Goal: Use online tool/utility: Utilize a website feature to perform a specific function

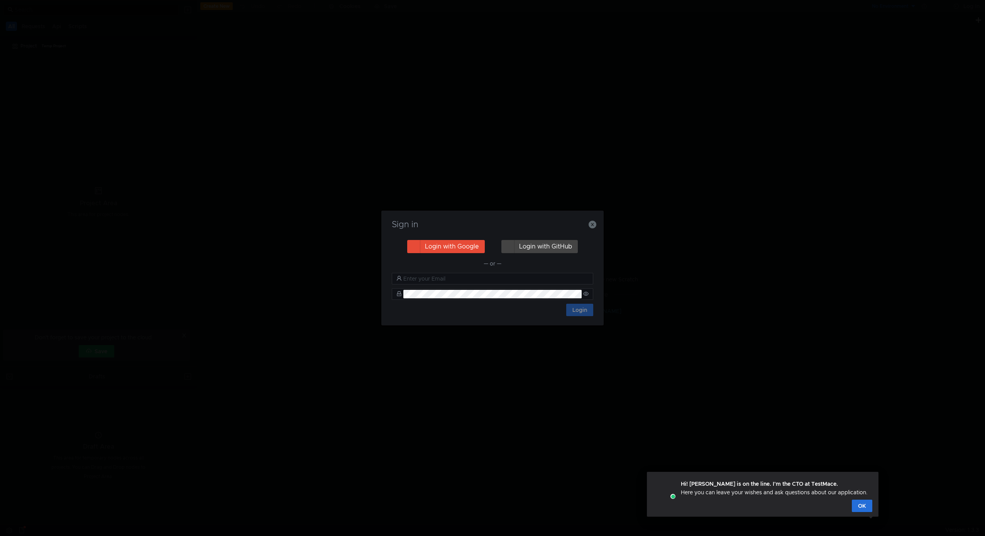
click at [470, 247] on button "Login with Google" at bounding box center [446, 246] width 78 height 13
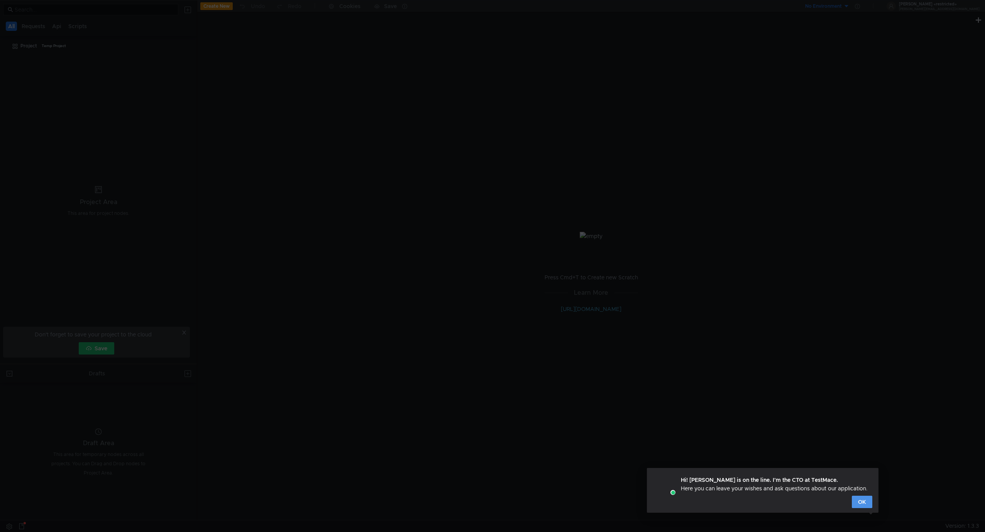
click at [864, 500] on button "OK" at bounding box center [862, 502] width 20 height 12
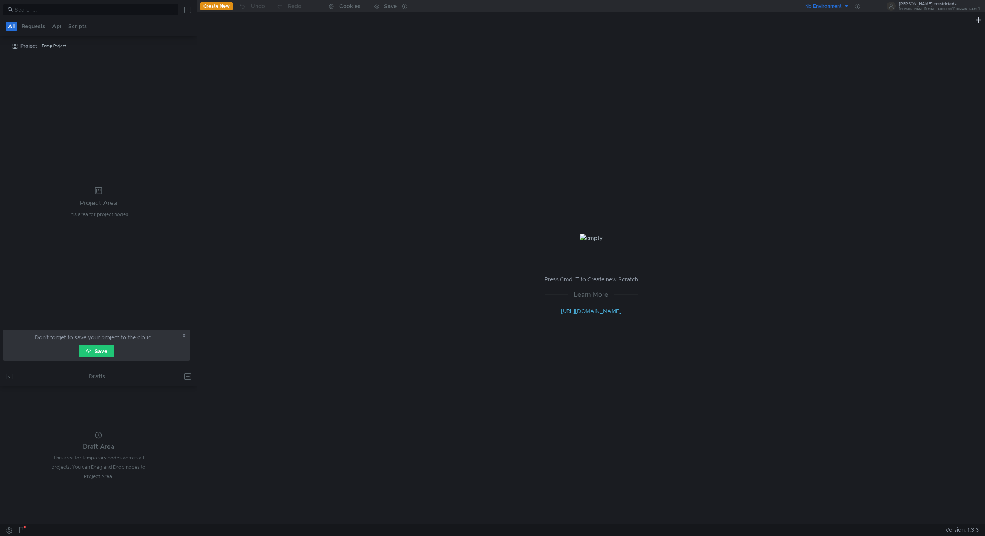
click at [383, 232] on div "Press Cmd+T to Create new Scratch Learn More [URL][DOMAIN_NAME]" at bounding box center [591, 274] width 788 height 499
click at [183, 337] on icon at bounding box center [184, 335] width 4 height 4
click at [8, 529] on button at bounding box center [9, 530] width 12 height 12
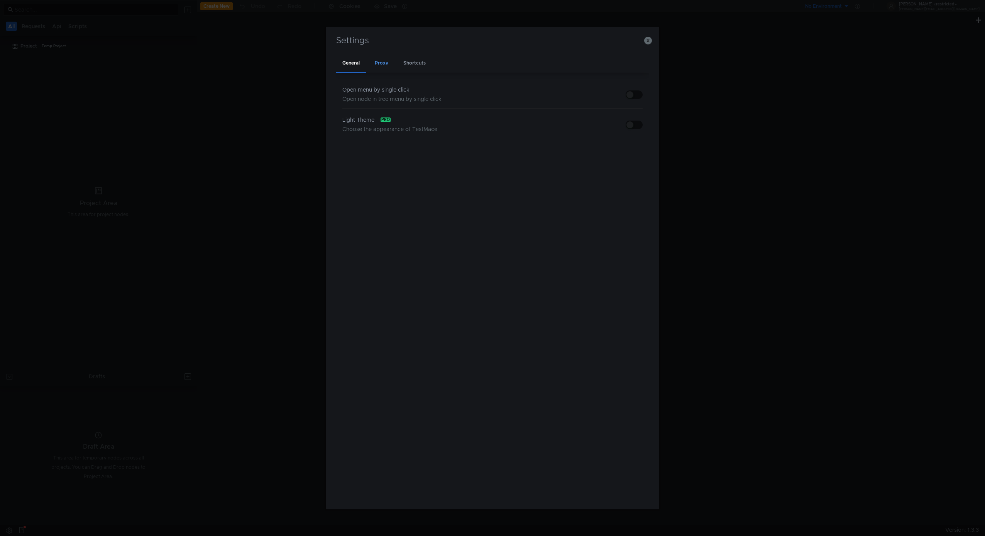
click at [389, 64] on div "Proxy" at bounding box center [382, 63] width 26 height 18
click at [421, 63] on div "Shortcuts" at bounding box center [414, 63] width 35 height 18
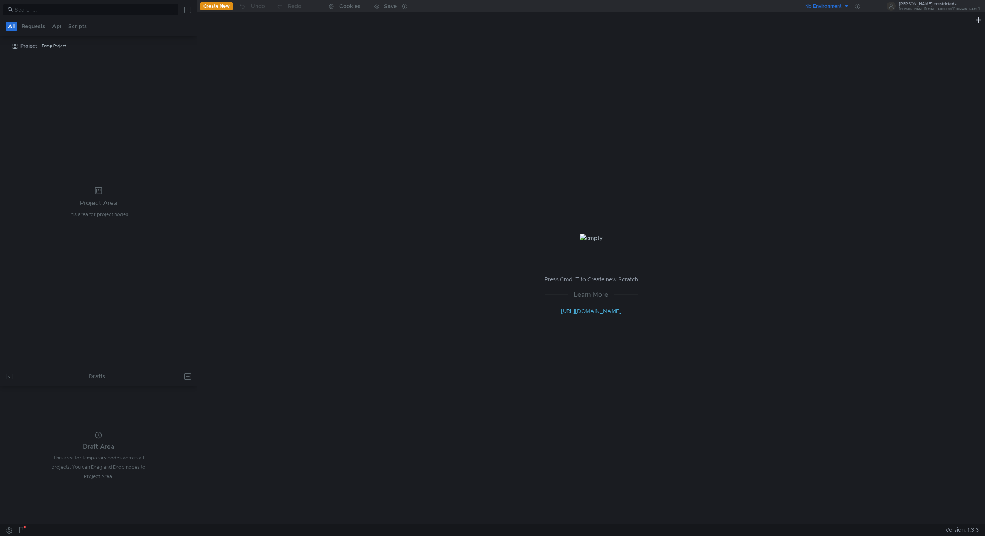
click at [217, 17] on div at bounding box center [585, 16] width 777 height 8
click at [950, 8] on div "[PERSON_NAME][EMAIL_ADDRESS][DOMAIN_NAME]" at bounding box center [939, 9] width 81 height 3
click at [436, 95] on div at bounding box center [492, 268] width 985 height 536
click at [34, 11] on input at bounding box center [94, 9] width 159 height 8
click at [215, 6] on button "Create New" at bounding box center [216, 6] width 32 height 8
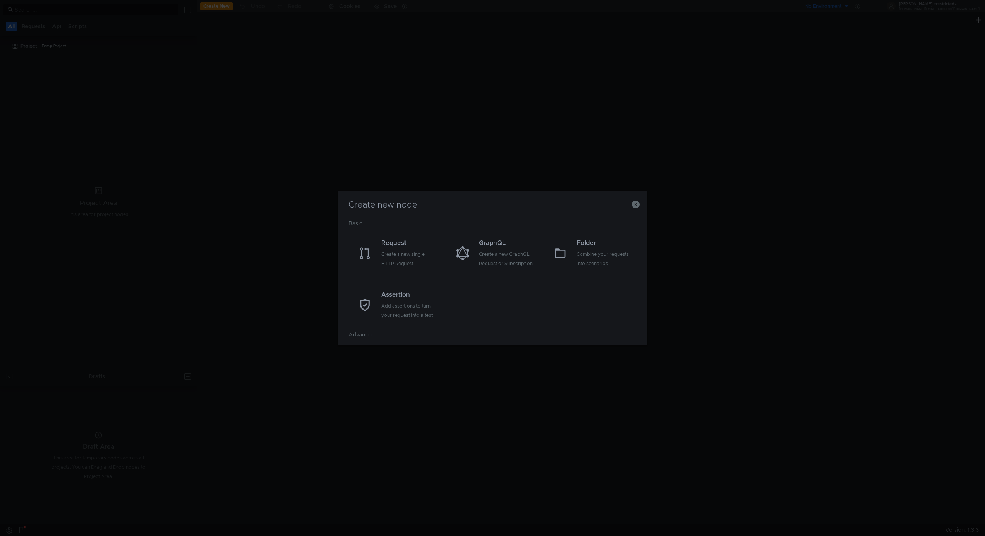
scroll to position [61, 0]
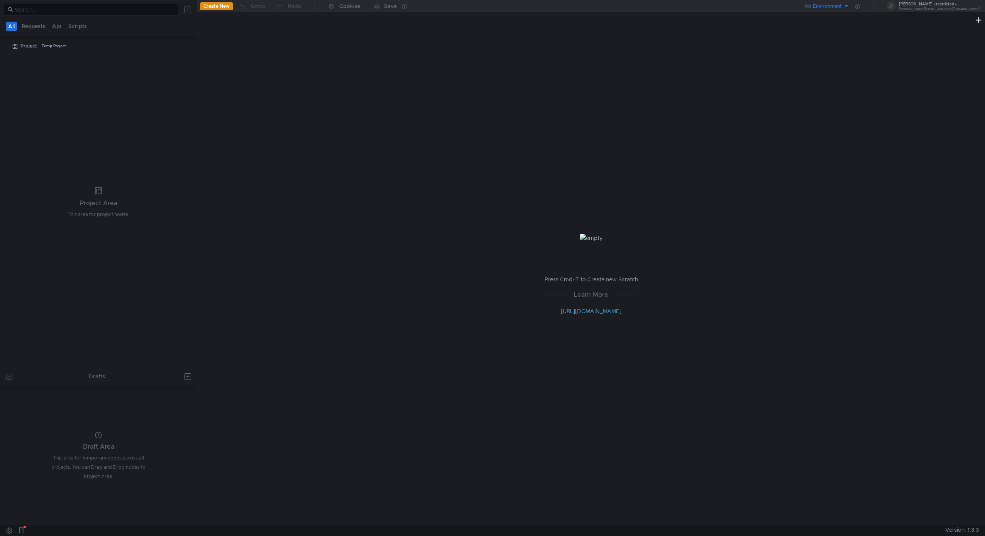
click at [285, 152] on div "Press Cmd+T to Create new Scratch Learn More [URL][DOMAIN_NAME]" at bounding box center [591, 274] width 788 height 499
click at [29, 46] on div "Project" at bounding box center [28, 46] width 17 height 12
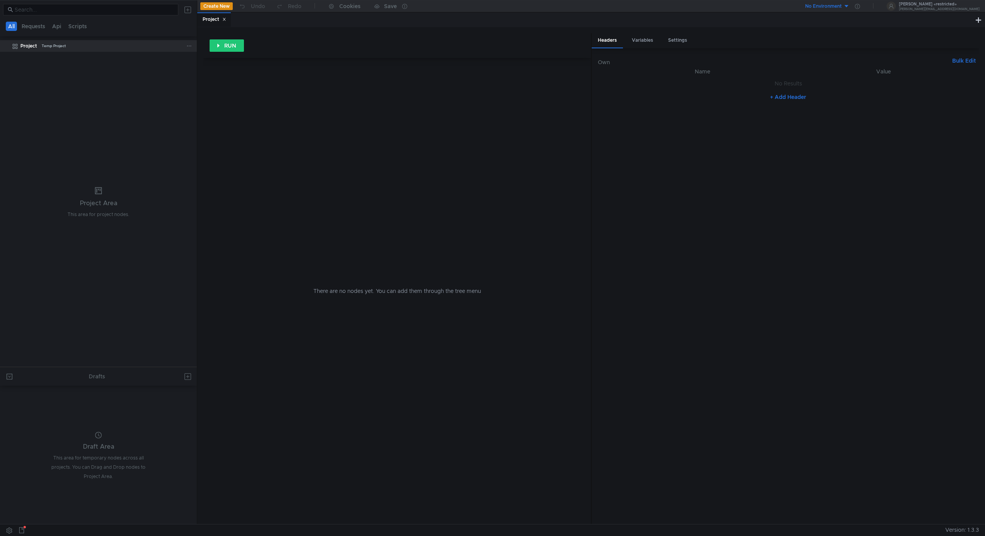
click at [29, 46] on div "Project" at bounding box center [28, 46] width 17 height 12
click at [192, 44] on div at bounding box center [190, 46] width 8 height 12
click at [185, 46] on div "Project Temp Project" at bounding box center [103, 46] width 166 height 12
click at [190, 44] on icon at bounding box center [188, 45] width 5 height 5
click at [190, 44] on div at bounding box center [492, 268] width 985 height 536
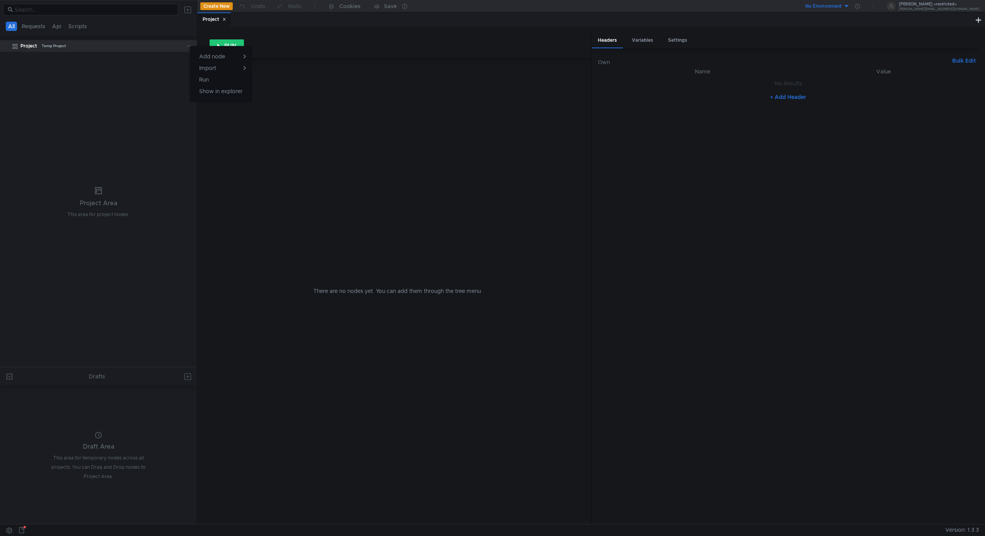
click at [190, 44] on icon at bounding box center [188, 45] width 5 height 5
click at [274, 88] on app-tour-anchor "Swagger" at bounding box center [270, 88] width 23 height 9
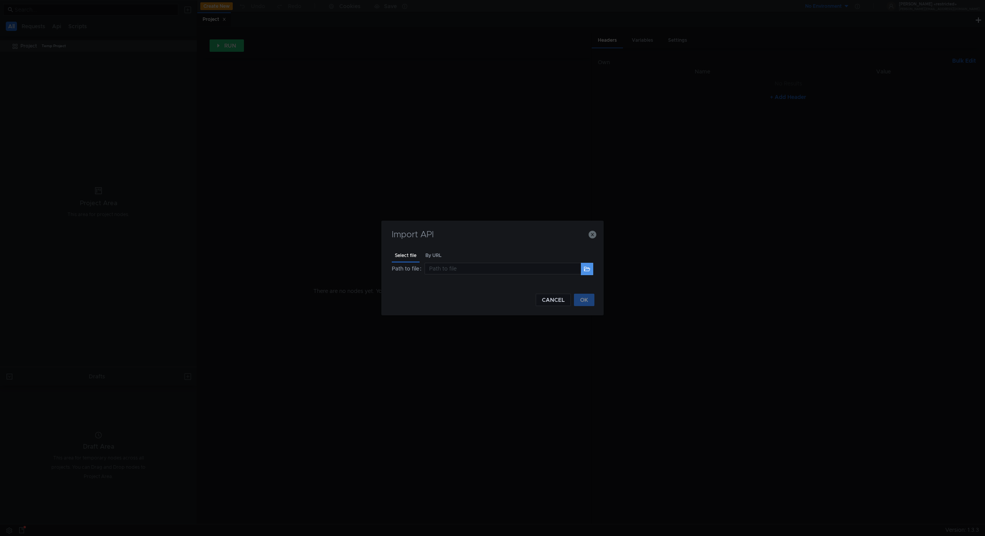
click at [586, 271] on button at bounding box center [587, 269] width 12 height 12
type input "/Users/alterant/Developer/restricted/run2b/api/static/openapi.json"
click at [586, 297] on button "OK" at bounding box center [584, 299] width 20 height 12
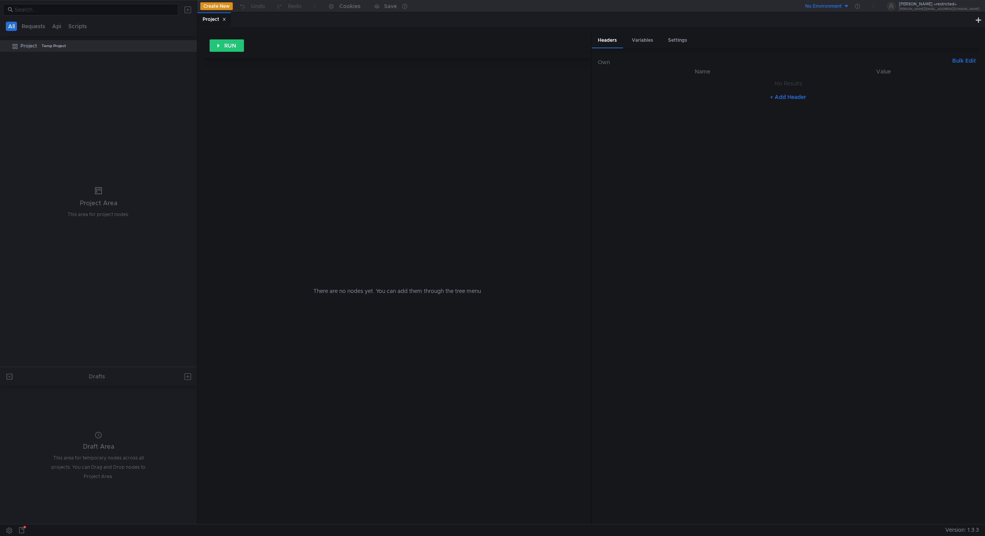
click at [31, 139] on tree-viewport "Project Temp Project" at bounding box center [98, 202] width 197 height 327
click at [731, 135] on nz-table "Name Value No Results + Add Header" at bounding box center [788, 292] width 381 height 450
click at [31, 44] on div "Project" at bounding box center [28, 46] width 17 height 12
click at [184, 46] on div "Project Temp Project" at bounding box center [103, 46] width 166 height 12
